Goal: Navigation & Orientation: Find specific page/section

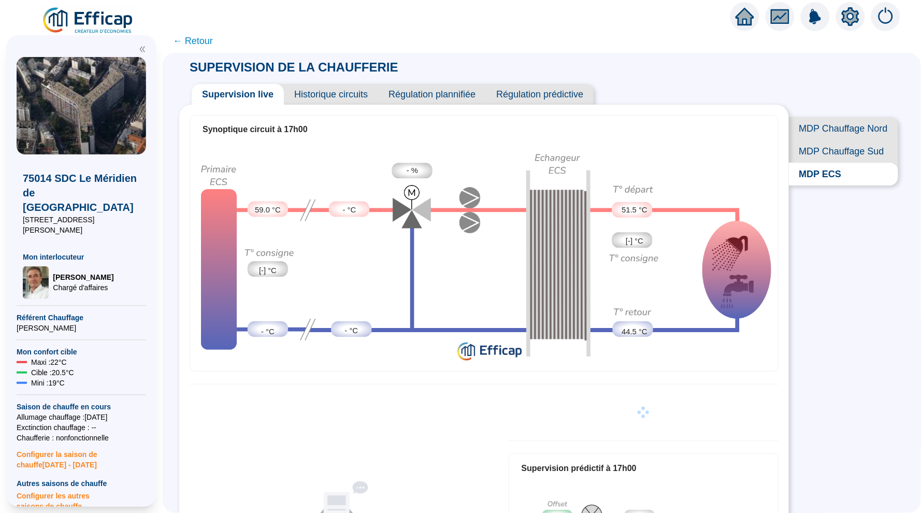
click at [748, 21] on icon "home" at bounding box center [745, 16] width 19 height 15
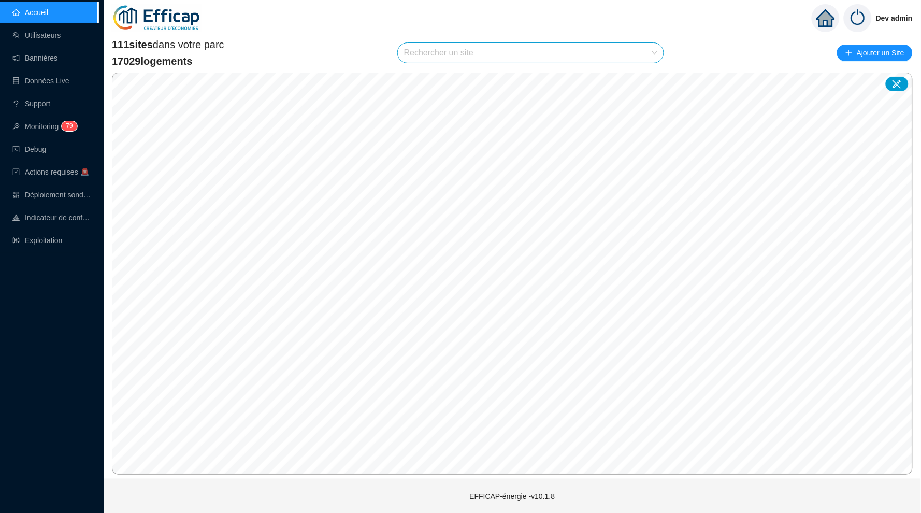
click at [439, 59] on input "search" at bounding box center [526, 53] width 244 height 20
type input "fra"
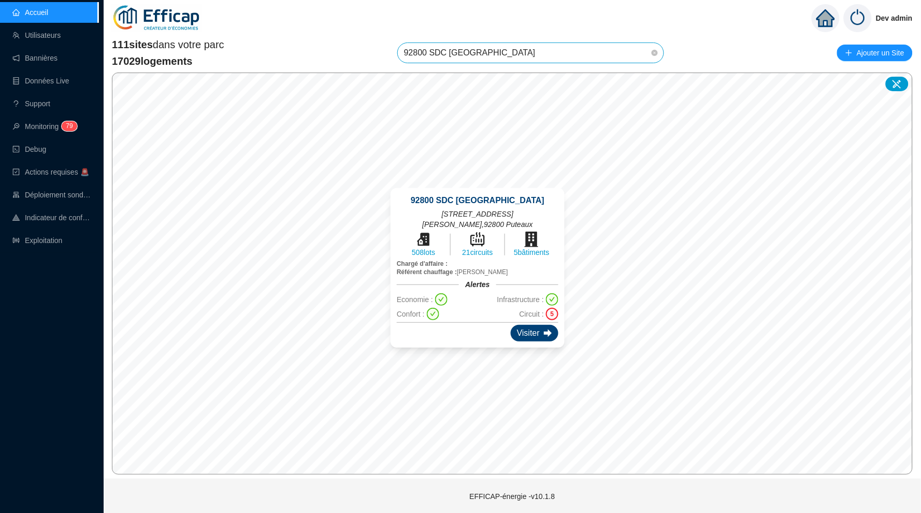
click at [517, 325] on div "Visiter" at bounding box center [535, 333] width 48 height 17
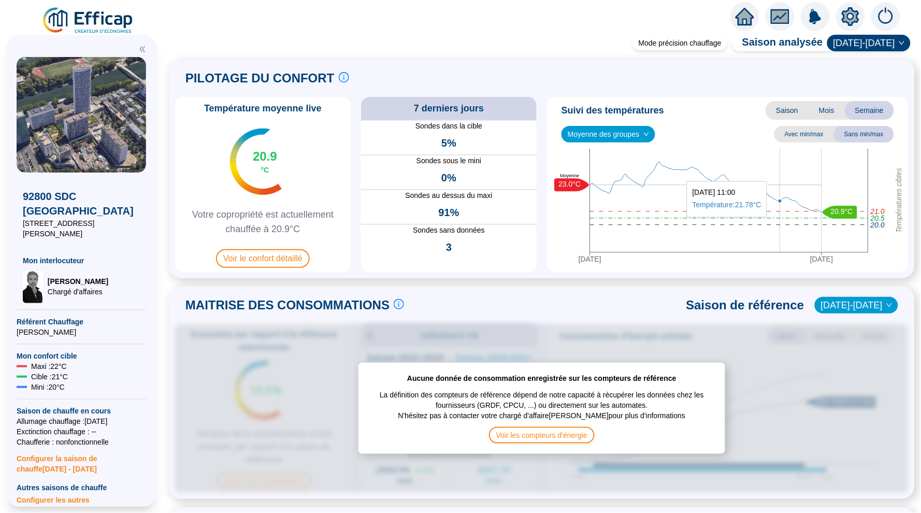
scroll to position [1, 0]
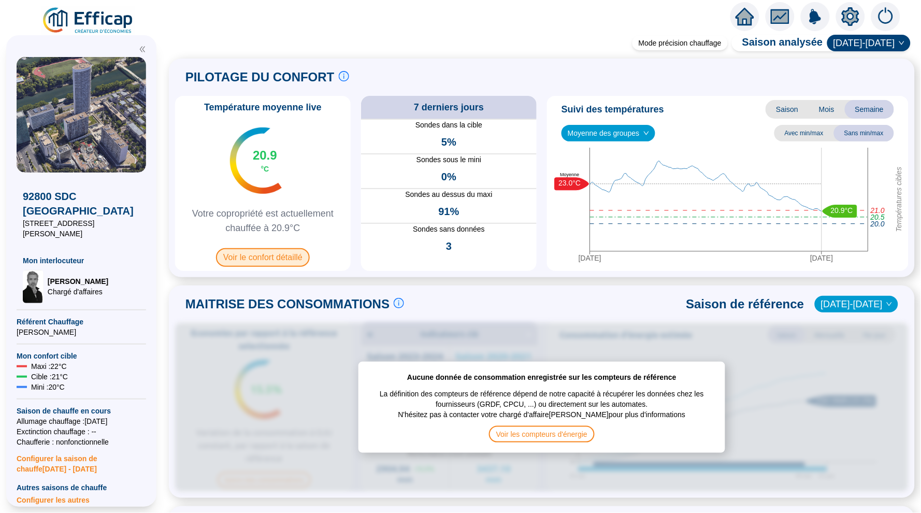
click at [277, 259] on span "Voir le confort détaillé" at bounding box center [263, 257] width 94 height 19
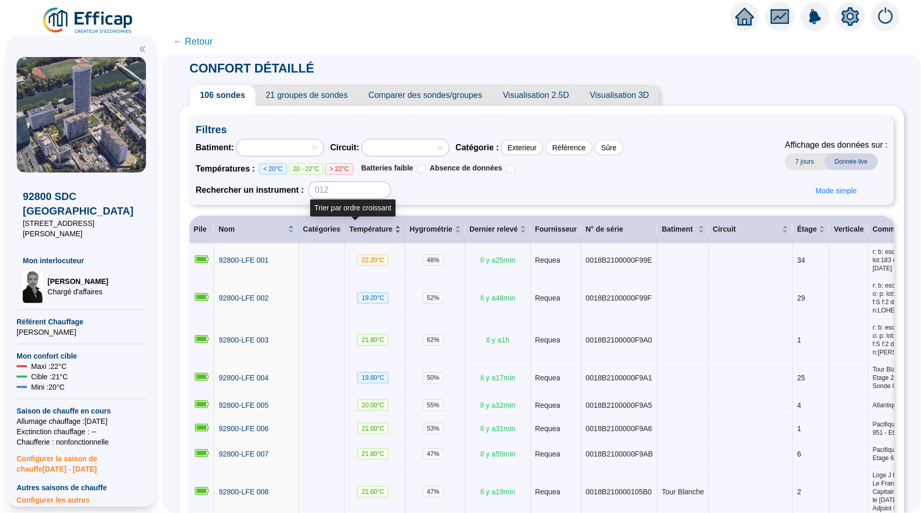
click at [381, 226] on div "Température" at bounding box center [375, 229] width 52 height 11
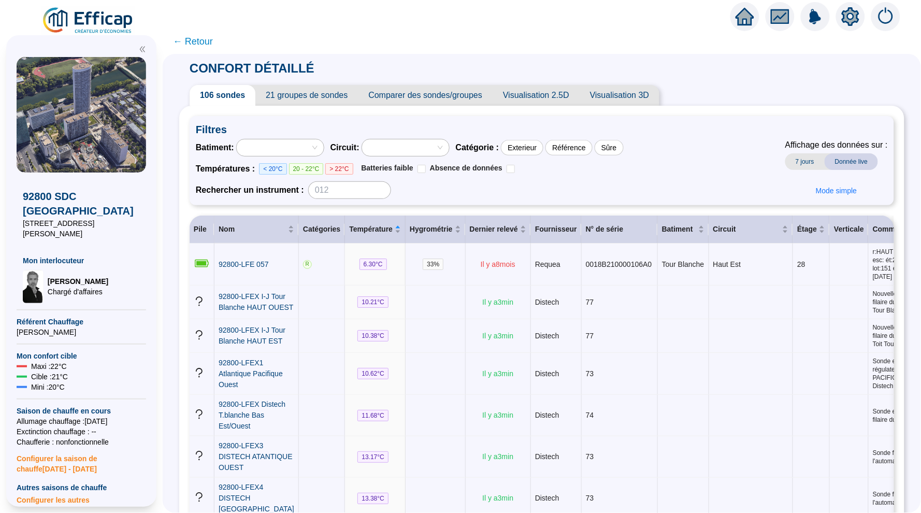
click at [189, 42] on span "← Retour" at bounding box center [193, 41] width 40 height 15
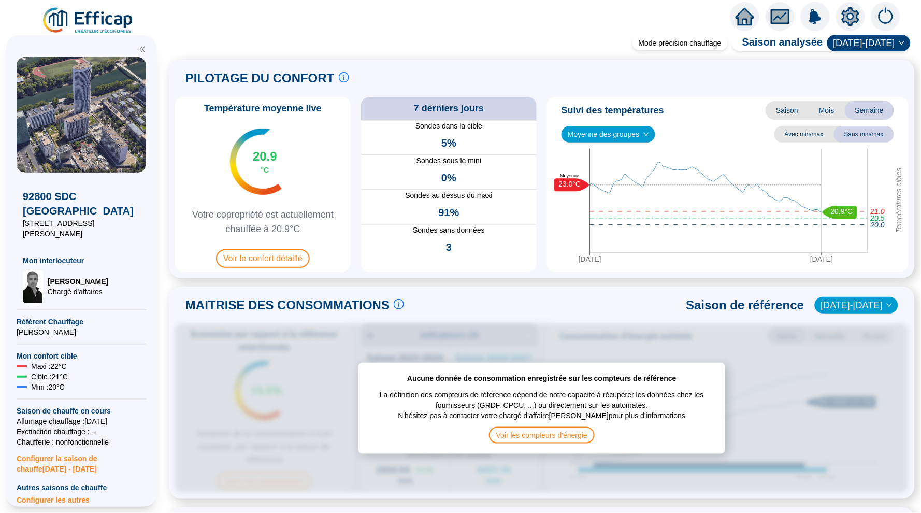
click at [733, 25] on div at bounding box center [816, 16] width 170 height 29
click at [744, 14] on icon "home" at bounding box center [745, 16] width 19 height 15
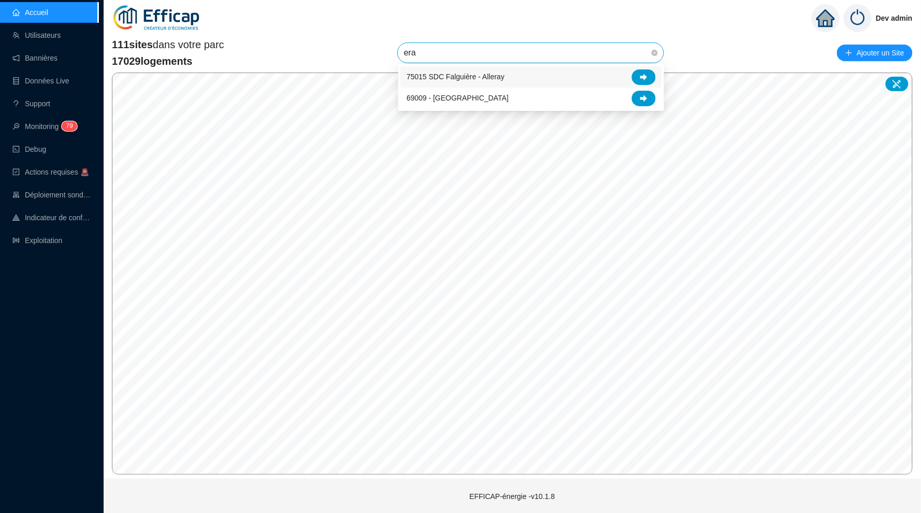
type input "erab"
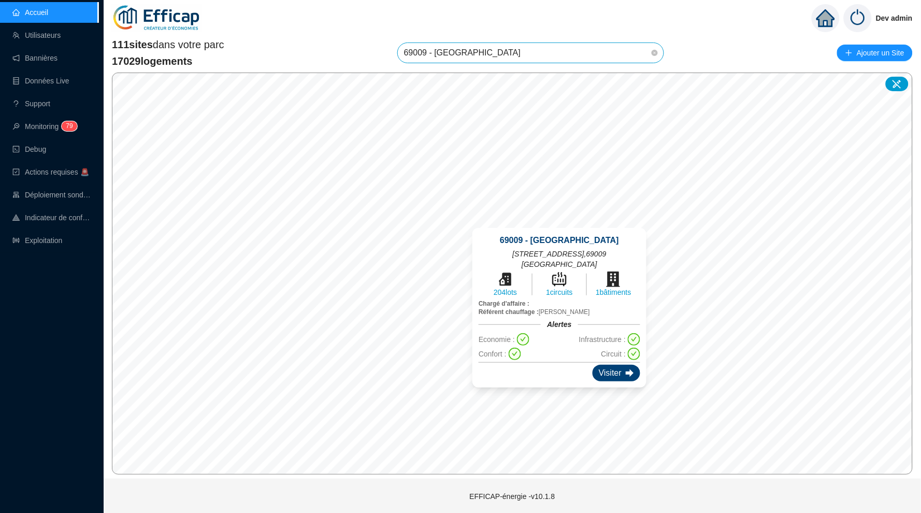
click at [600, 365] on div "Visiter" at bounding box center [617, 373] width 48 height 17
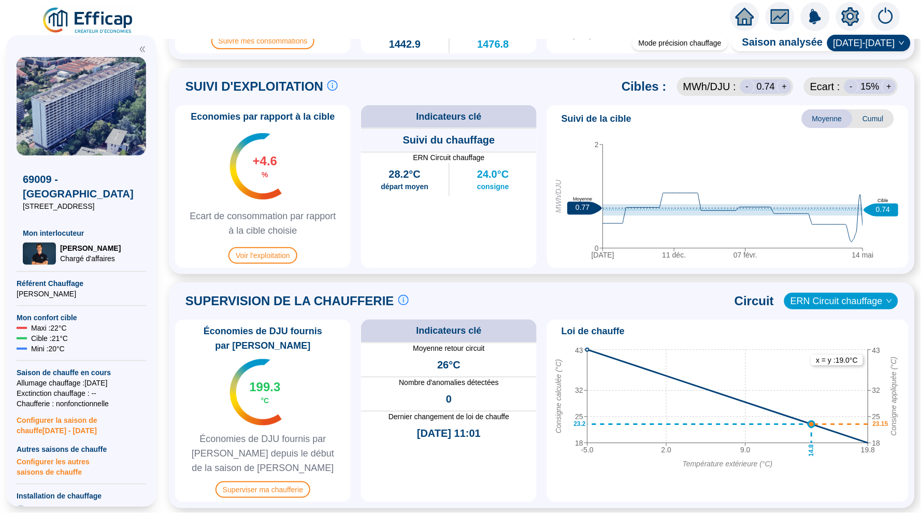
scroll to position [464, 0]
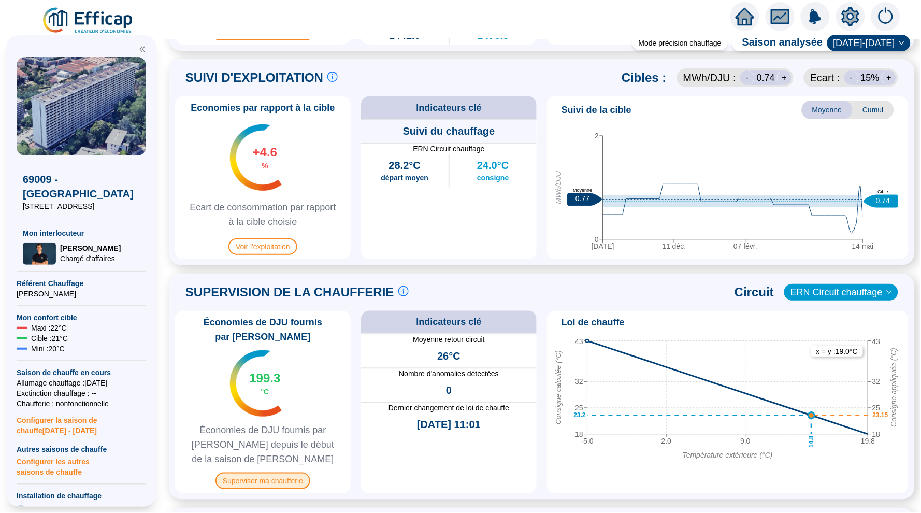
click at [284, 473] on span "Superviser ma chaufferie" at bounding box center [263, 481] width 95 height 17
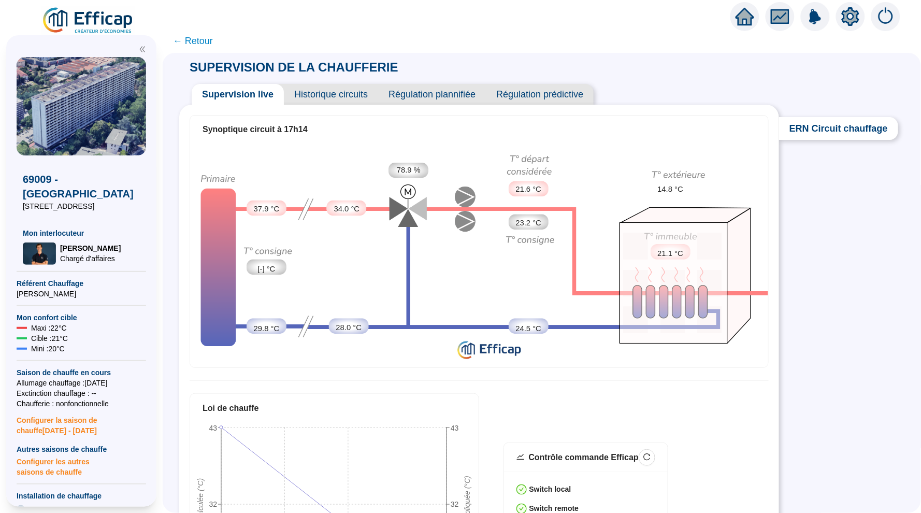
click at [744, 17] on icon "home" at bounding box center [745, 16] width 19 height 15
